Goal: Find specific page/section: Find specific page/section

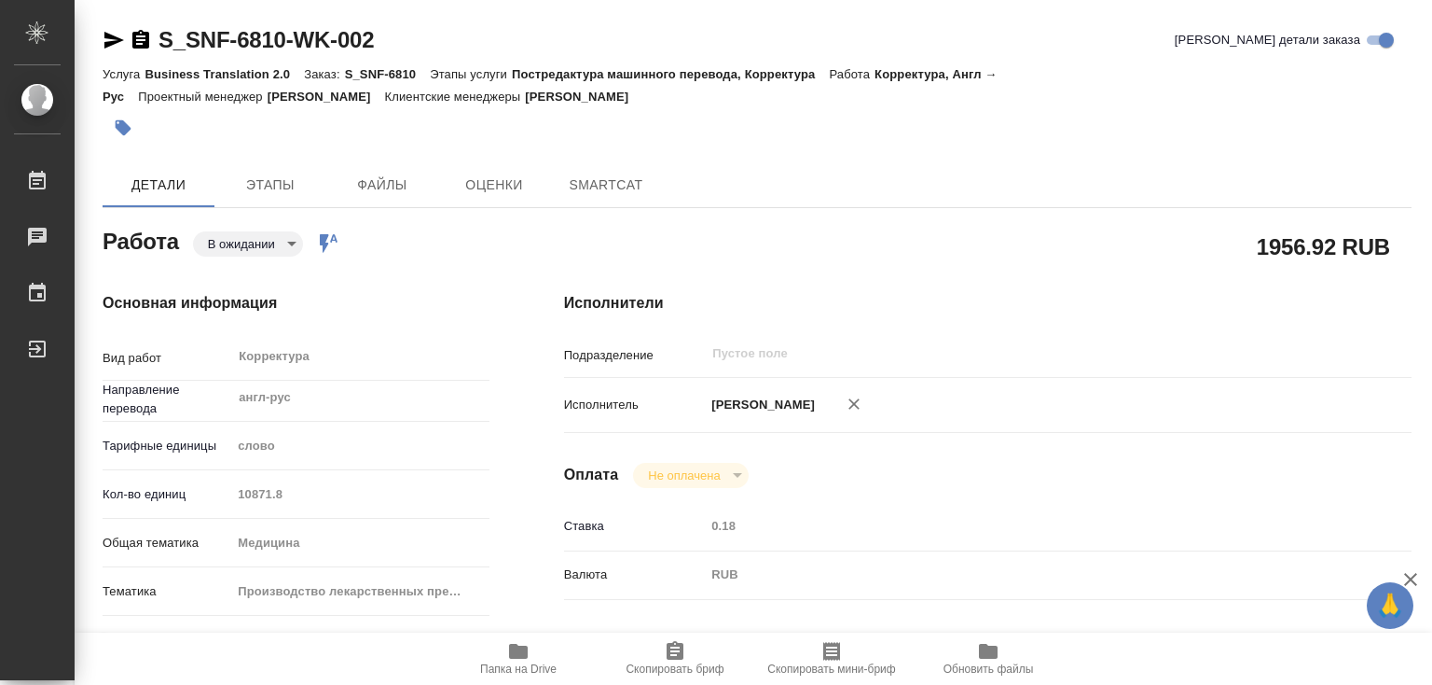
type textarea "x"
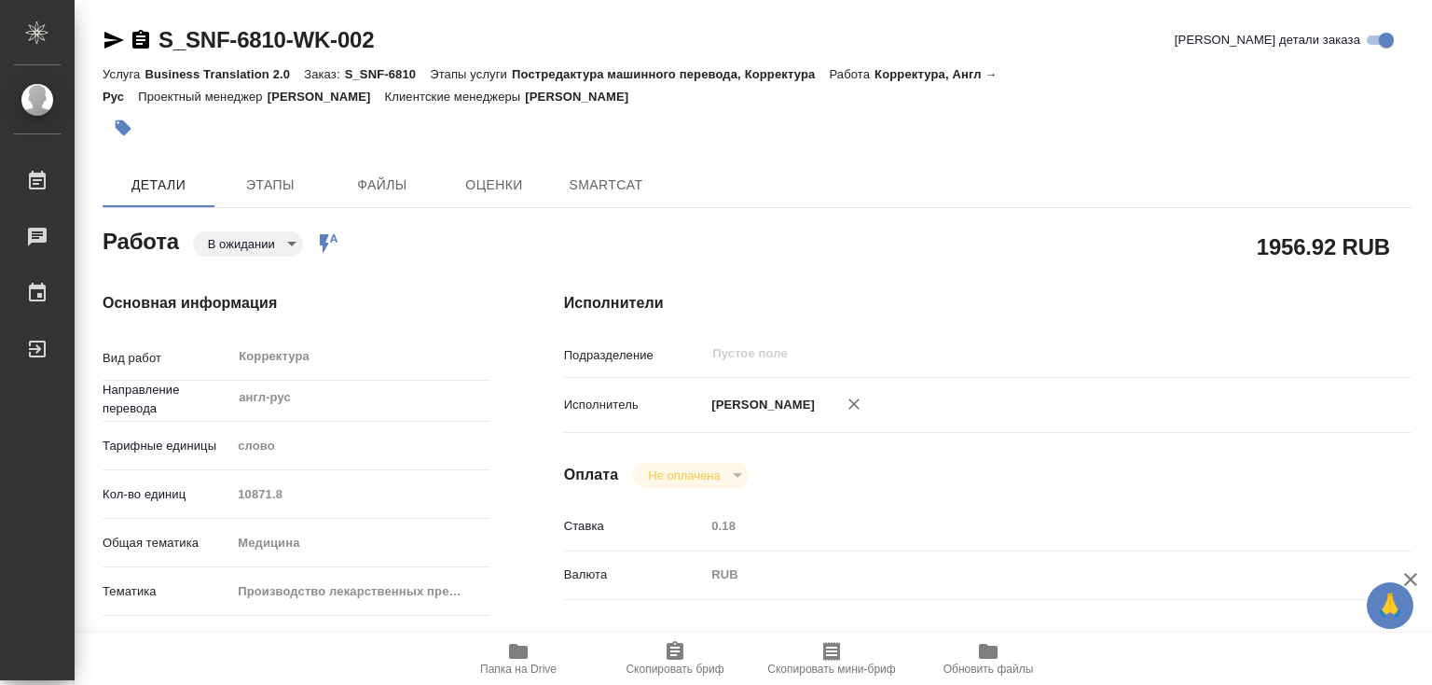
type textarea "x"
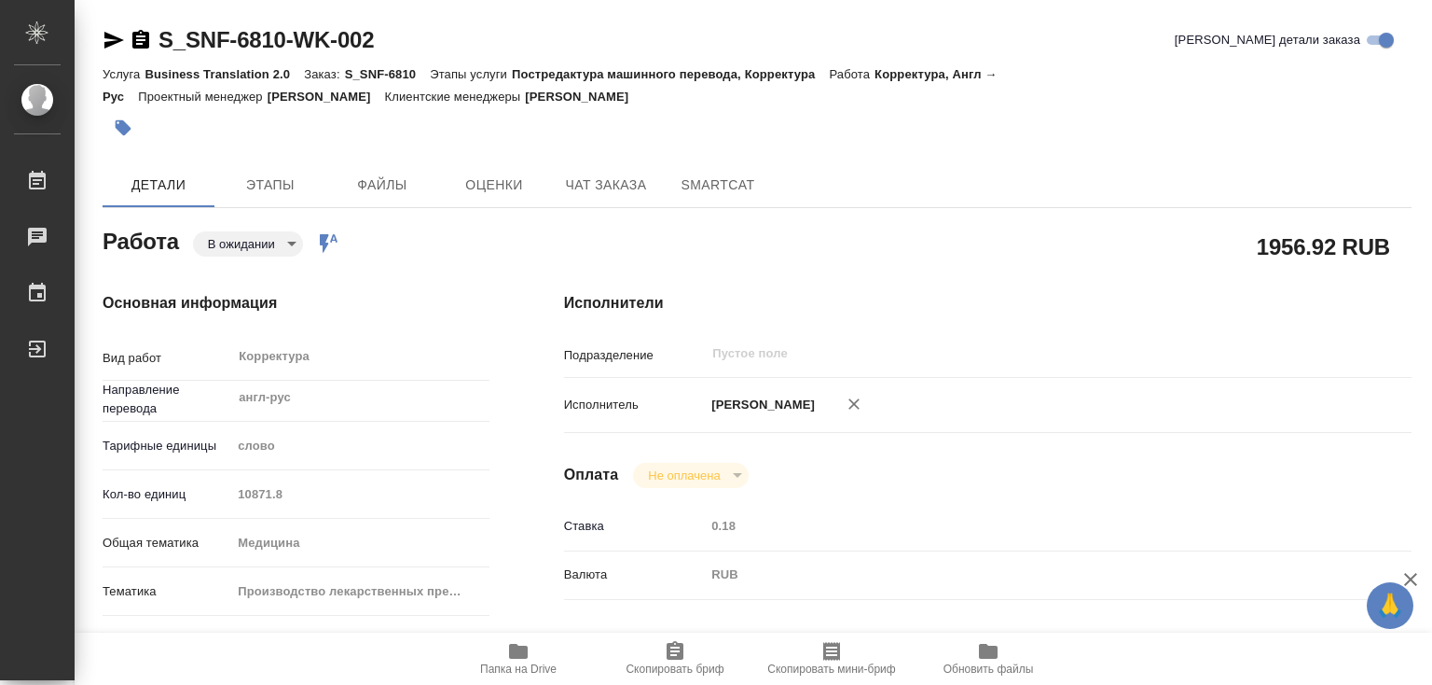
type textarea "x"
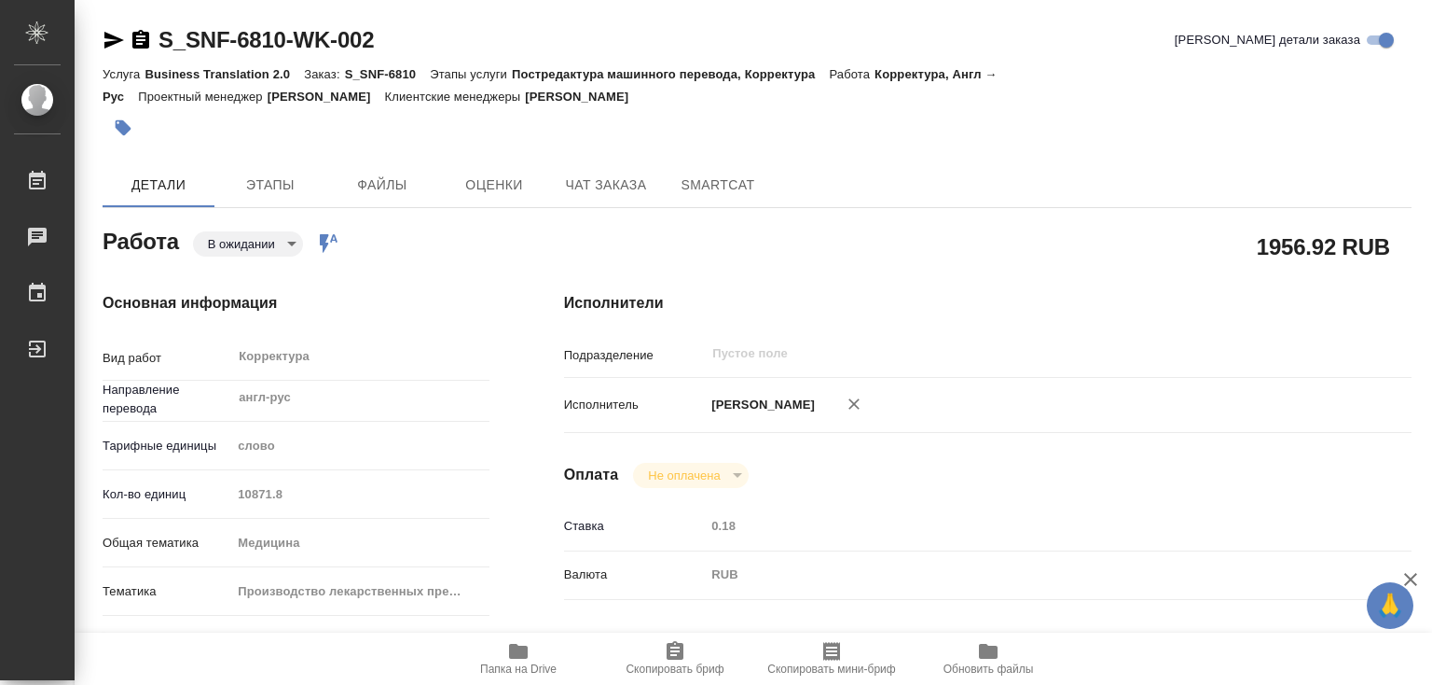
type textarea "x"
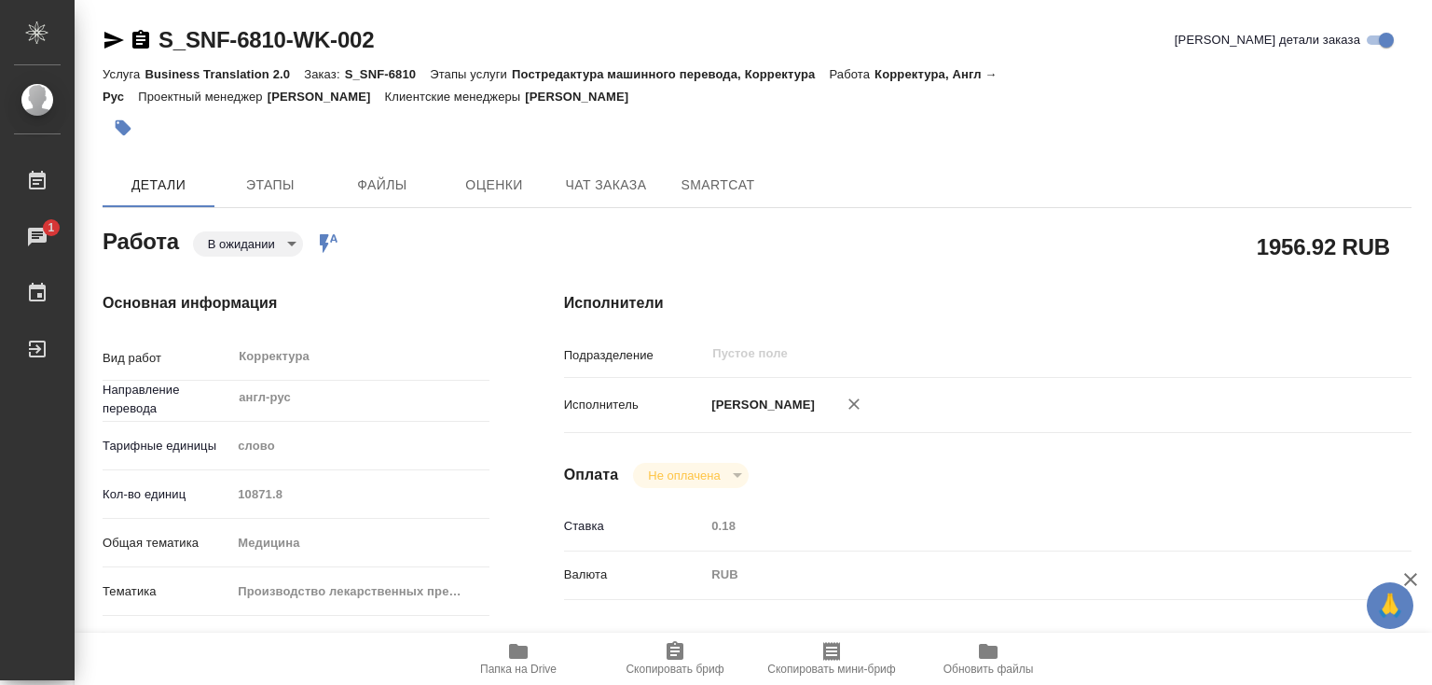
click at [342, 73] on p "Заказ:" at bounding box center [324, 74] width 40 height 14
drag, startPoint x: 344, startPoint y: 73, endPoint x: 413, endPoint y: 73, distance: 69.0
click at [413, 73] on p "S_SNF-6810" at bounding box center [388, 74] width 86 height 14
copy p "S_SNF-6810"
click at [522, 649] on icon "button" at bounding box center [518, 650] width 19 height 15
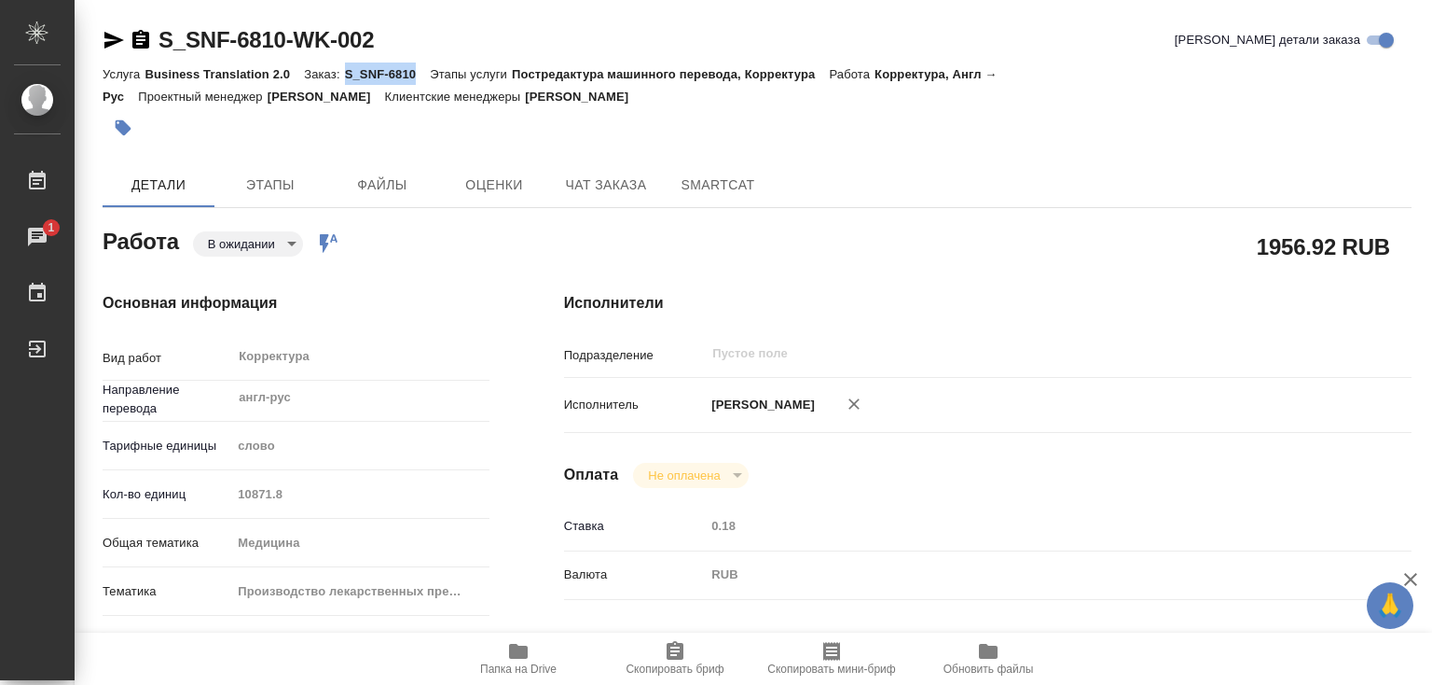
click at [351, 63] on div "Услуга Business Translation 2.0 Заказ: S_SNF-6810 Этапы услуги Постредактура ма…" at bounding box center [757, 84] width 1309 height 45
drag, startPoint x: 347, startPoint y: 72, endPoint x: 426, endPoint y: 72, distance: 79.3
click at [426, 72] on p "S_SNF-6810" at bounding box center [388, 74] width 86 height 14
copy p "S_SNF-6810"
type textarea "x"
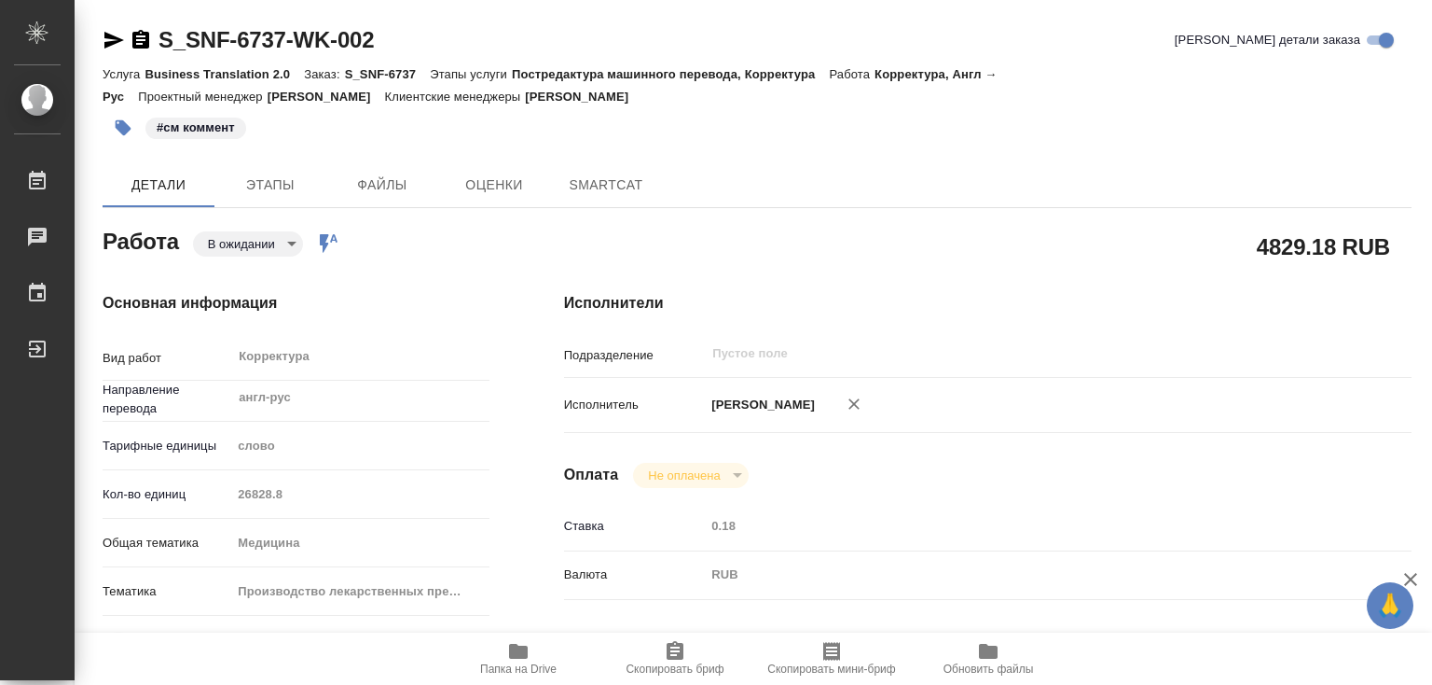
type textarea "x"
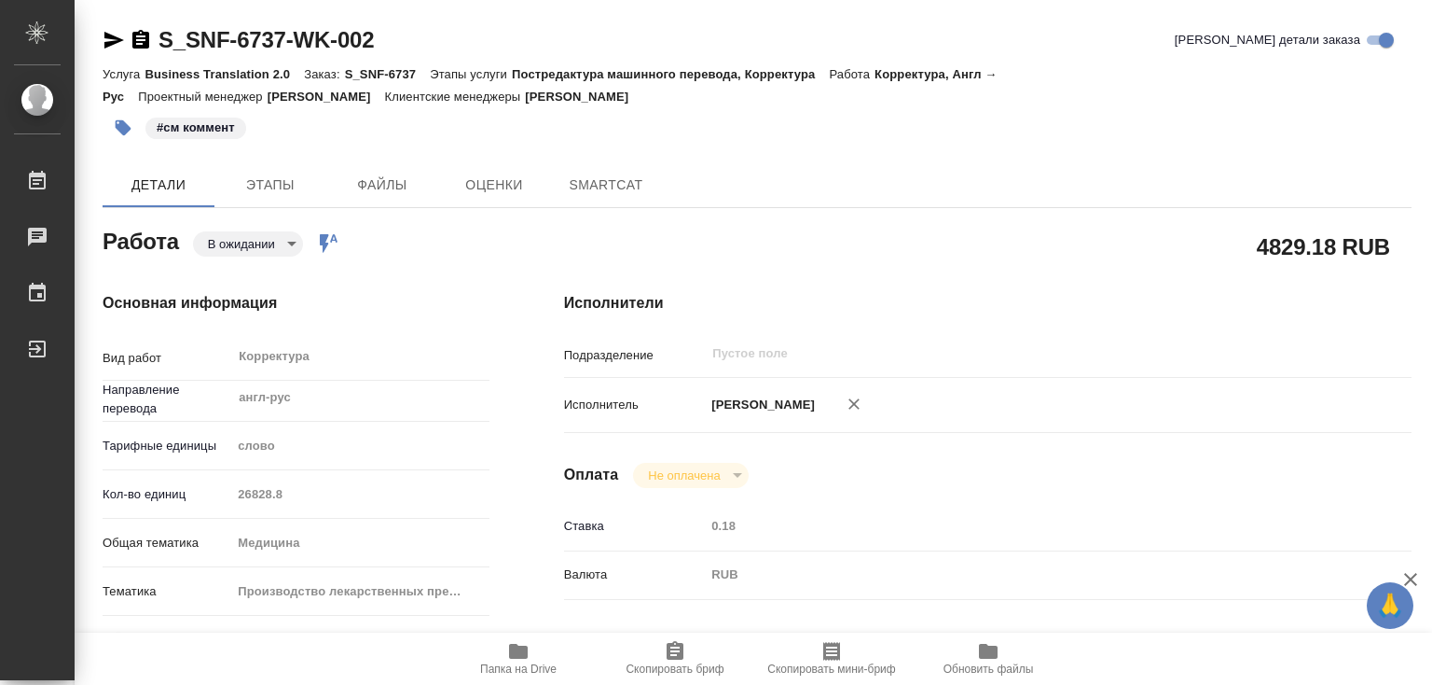
type textarea "x"
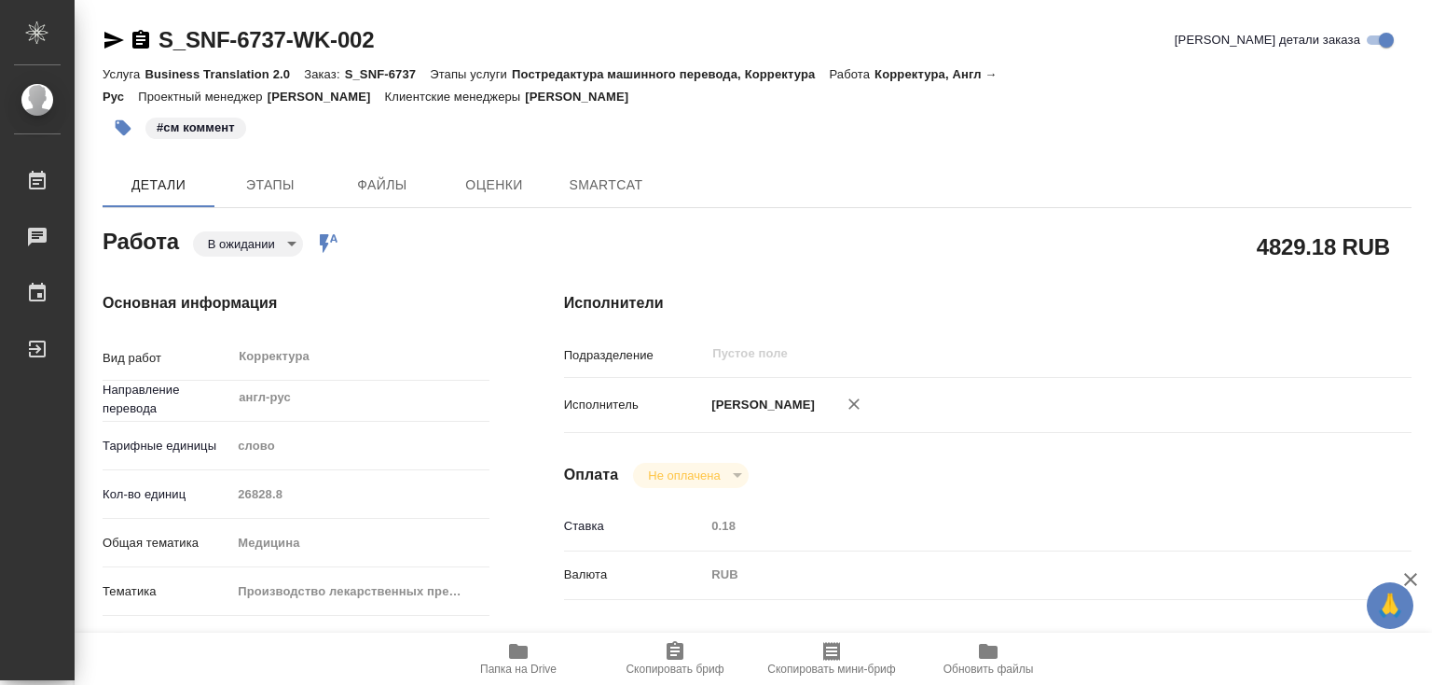
type textarea "x"
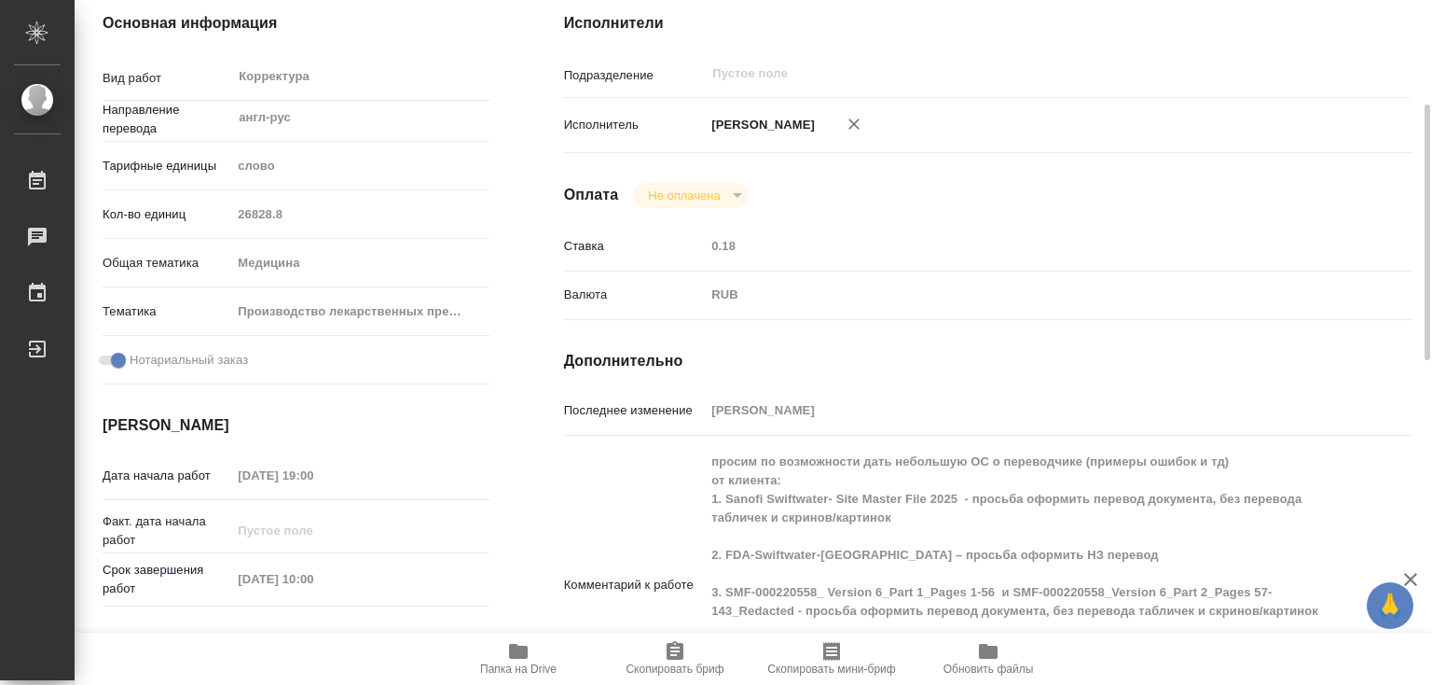
type textarea "x"
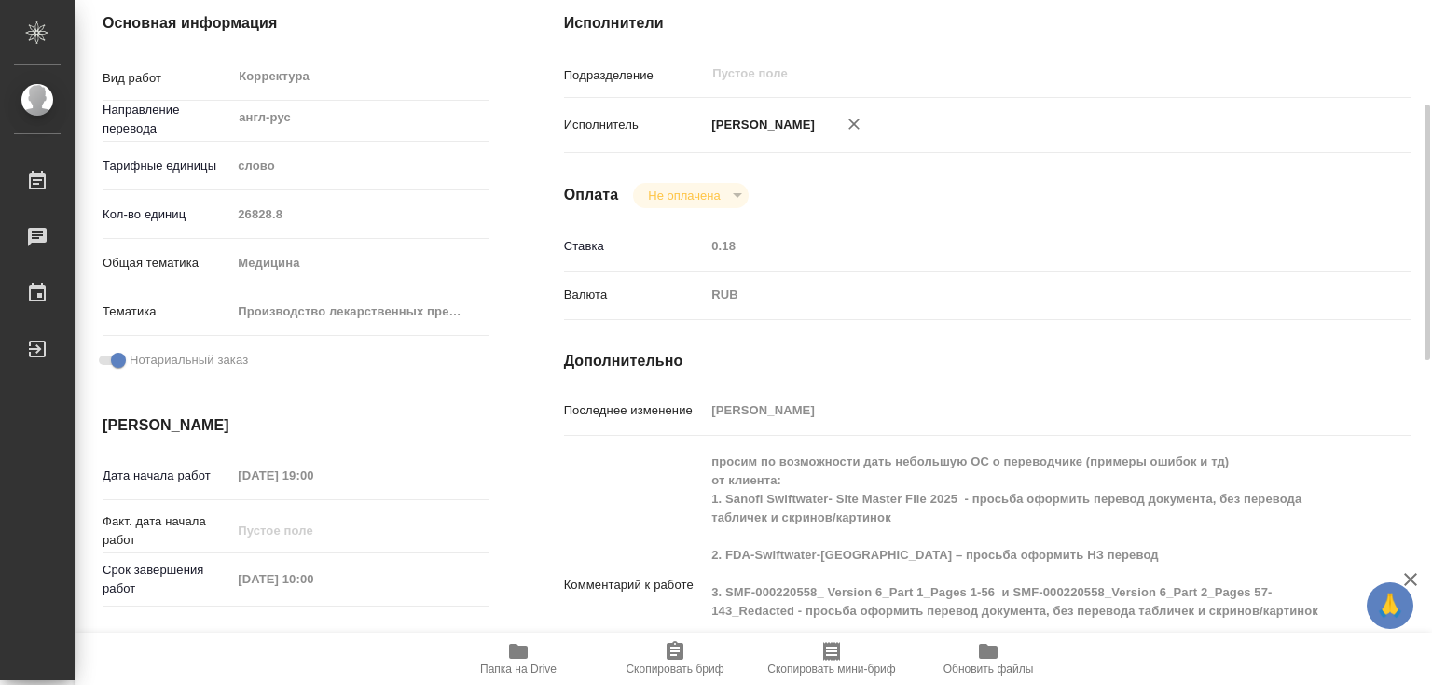
scroll to position [560, 0]
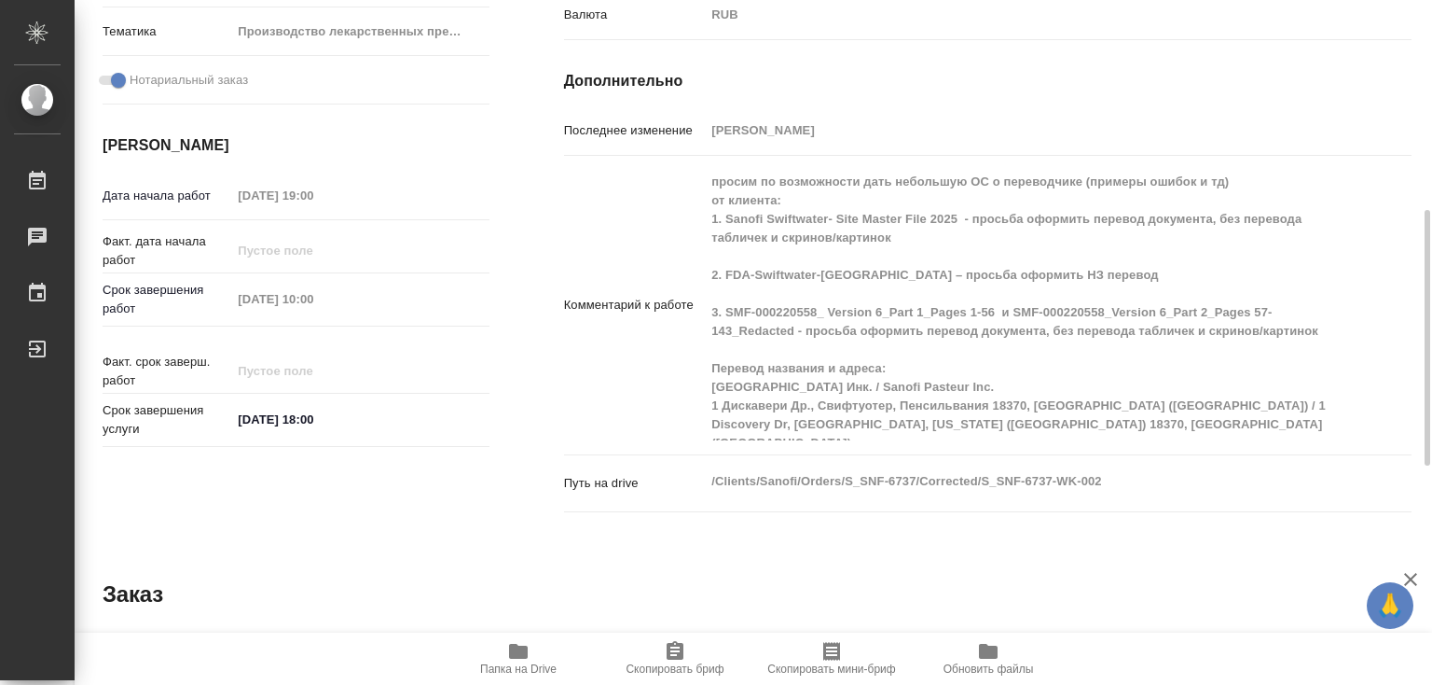
type textarea "x"
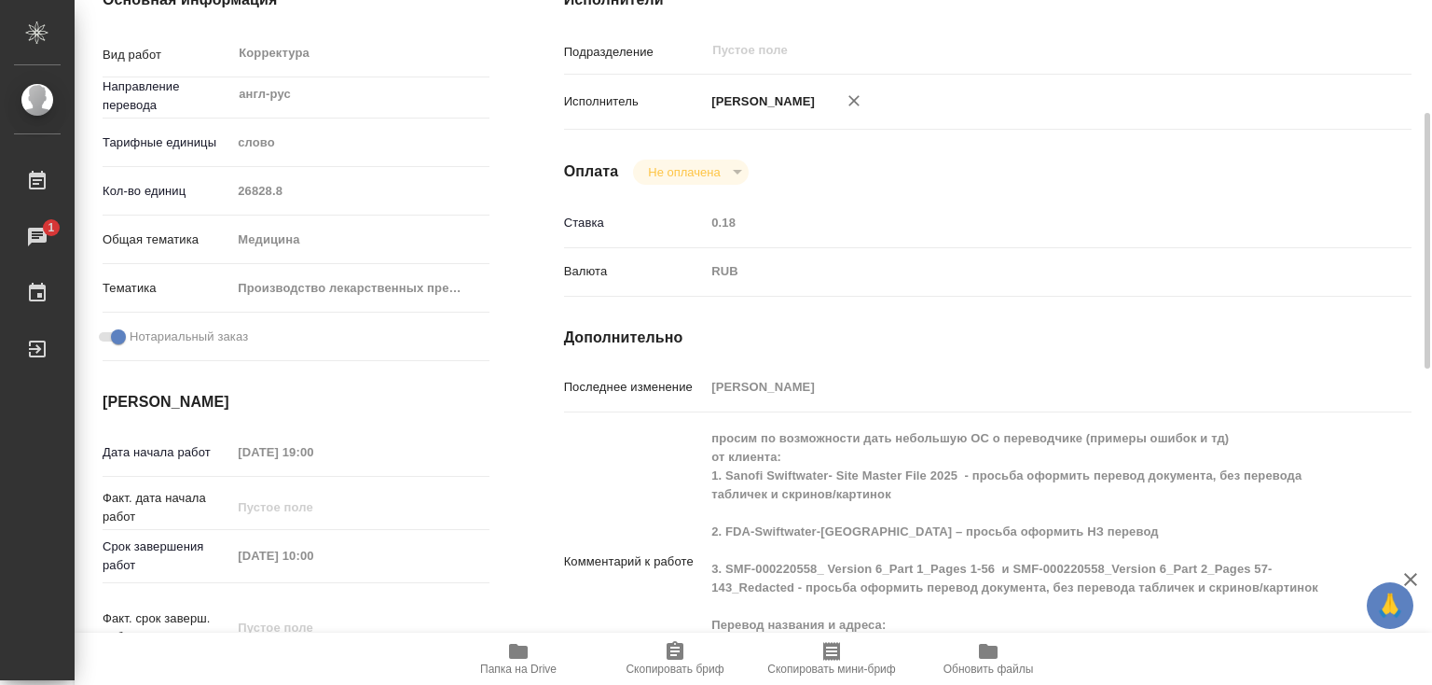
scroll to position [0, 0]
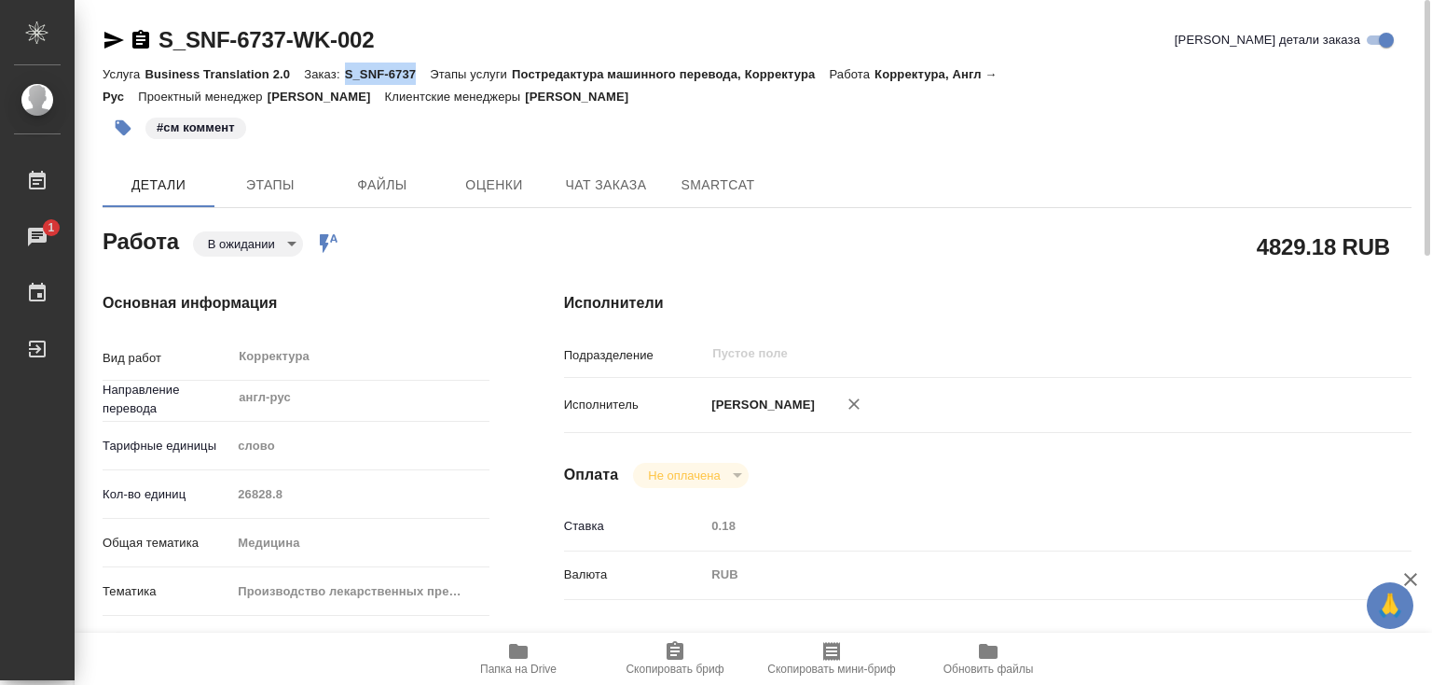
drag, startPoint x: 346, startPoint y: 71, endPoint x: 414, endPoint y: 71, distance: 68.1
click at [414, 71] on p "S_SNF-6737" at bounding box center [388, 74] width 86 height 14
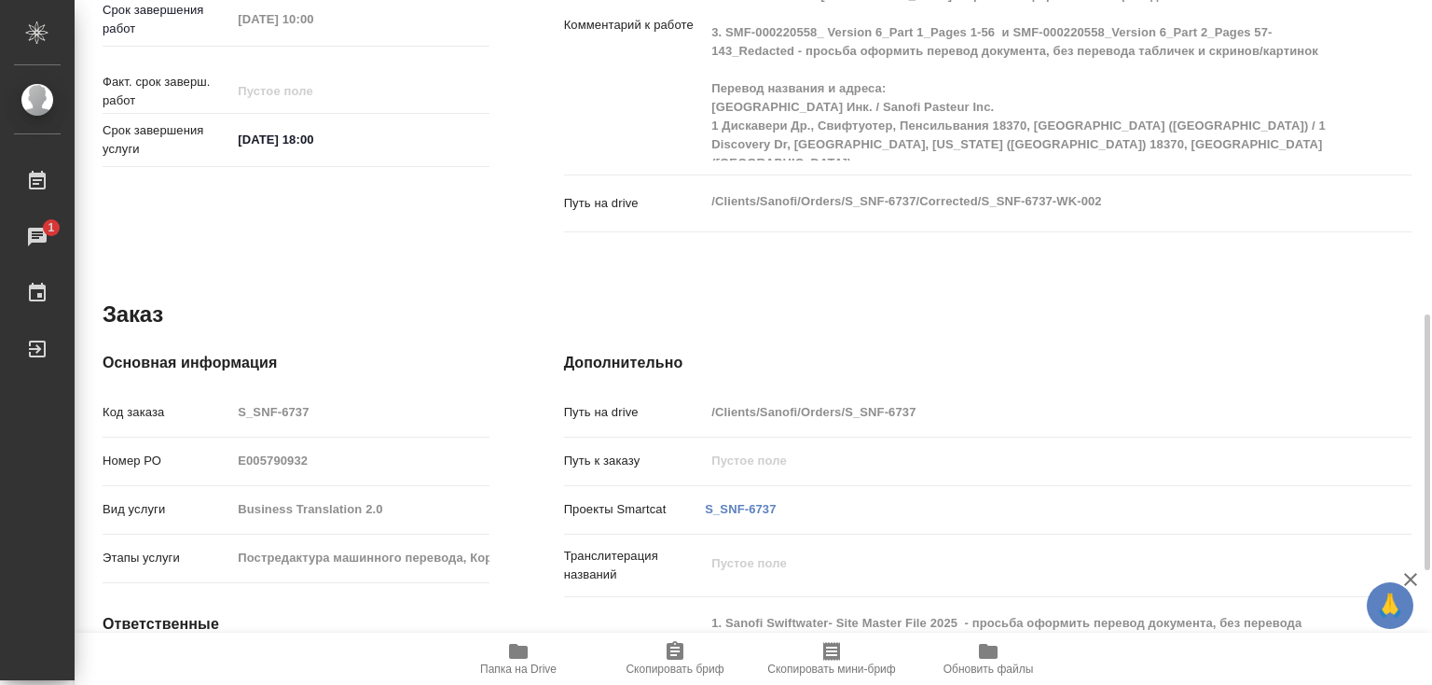
scroll to position [1142, 0]
